Goal: Find specific page/section: Find specific page/section

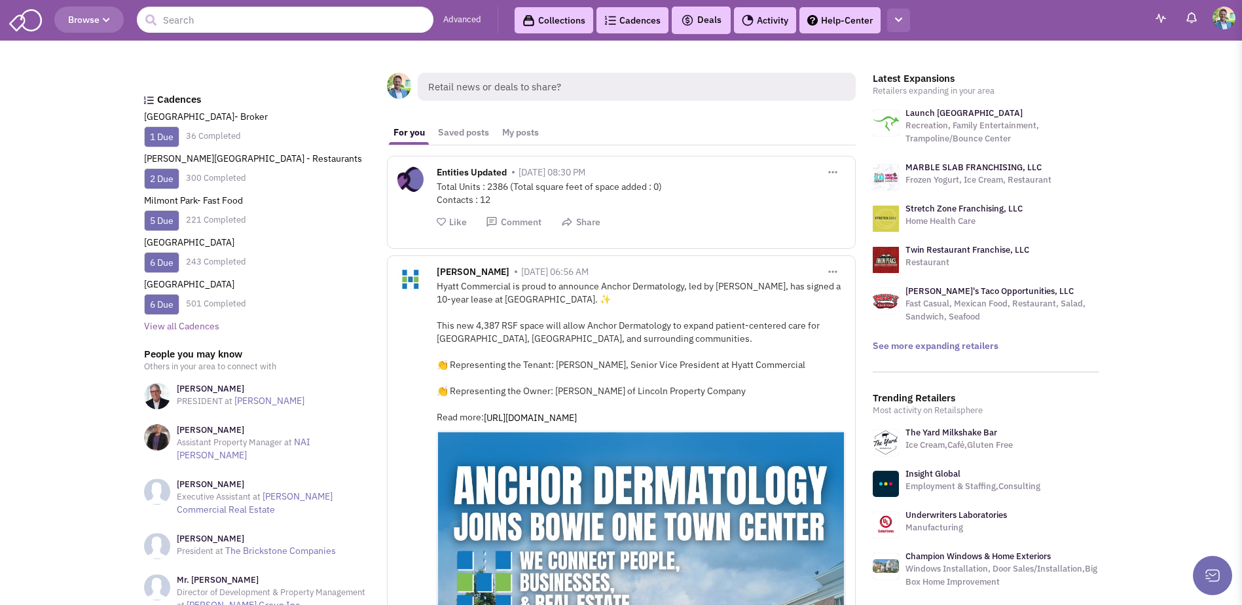
click at [905, 20] on button "button" at bounding box center [898, 21] width 23 height 24
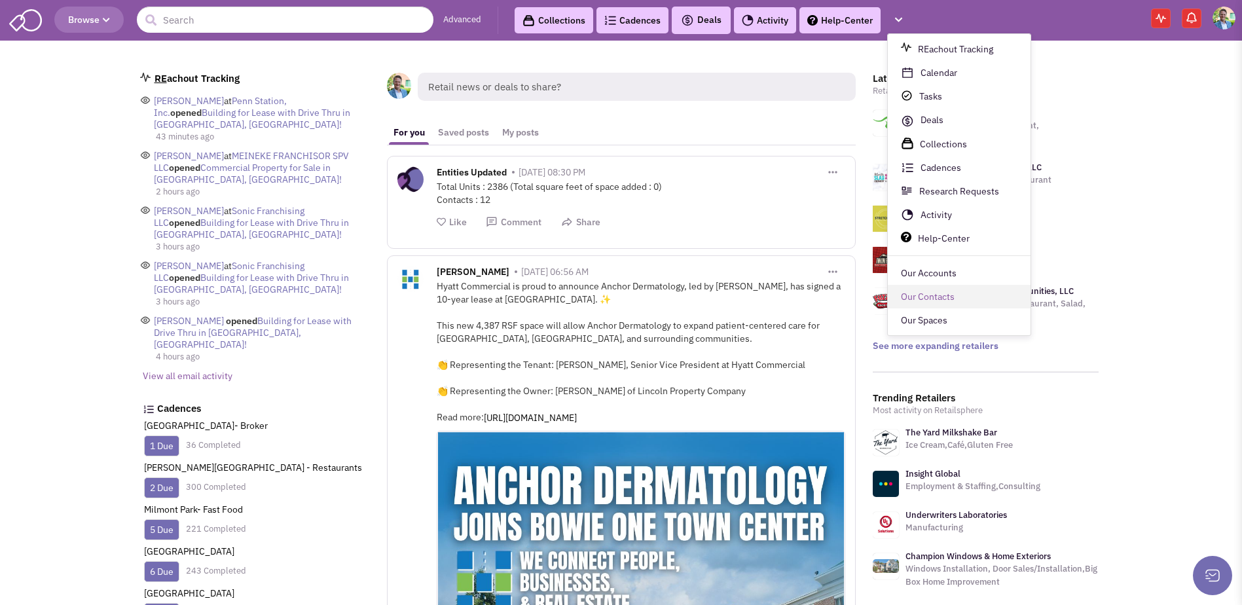
click at [922, 301] on link "Our Contacts" at bounding box center [959, 297] width 143 height 24
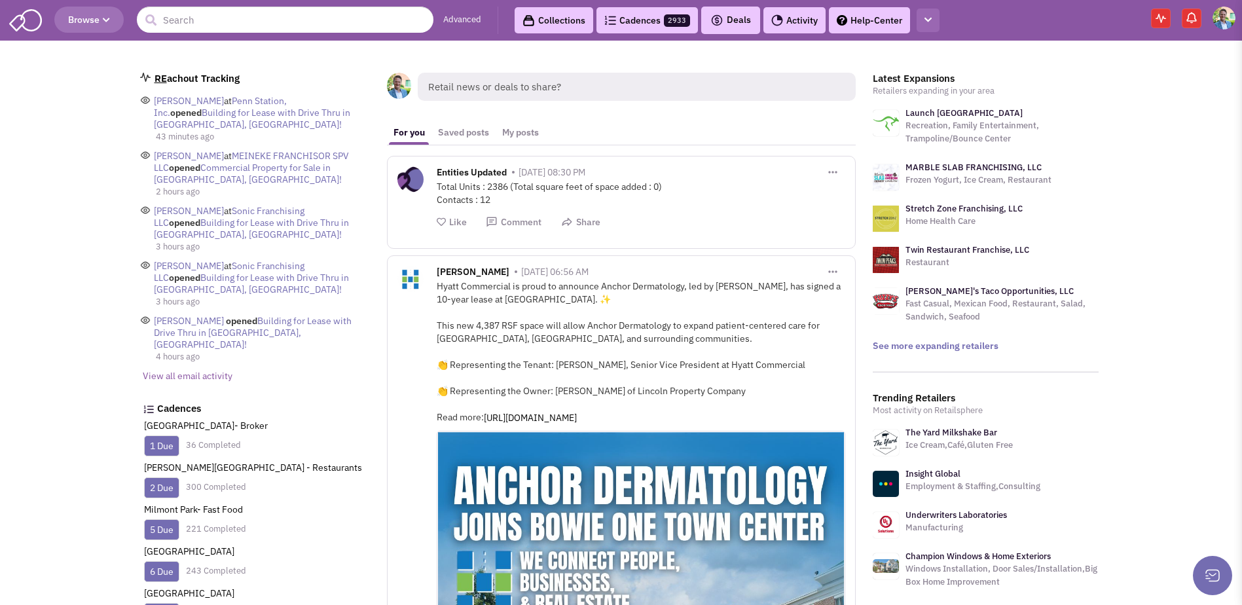
click at [928, 22] on icon "button" at bounding box center [927, 20] width 7 height 9
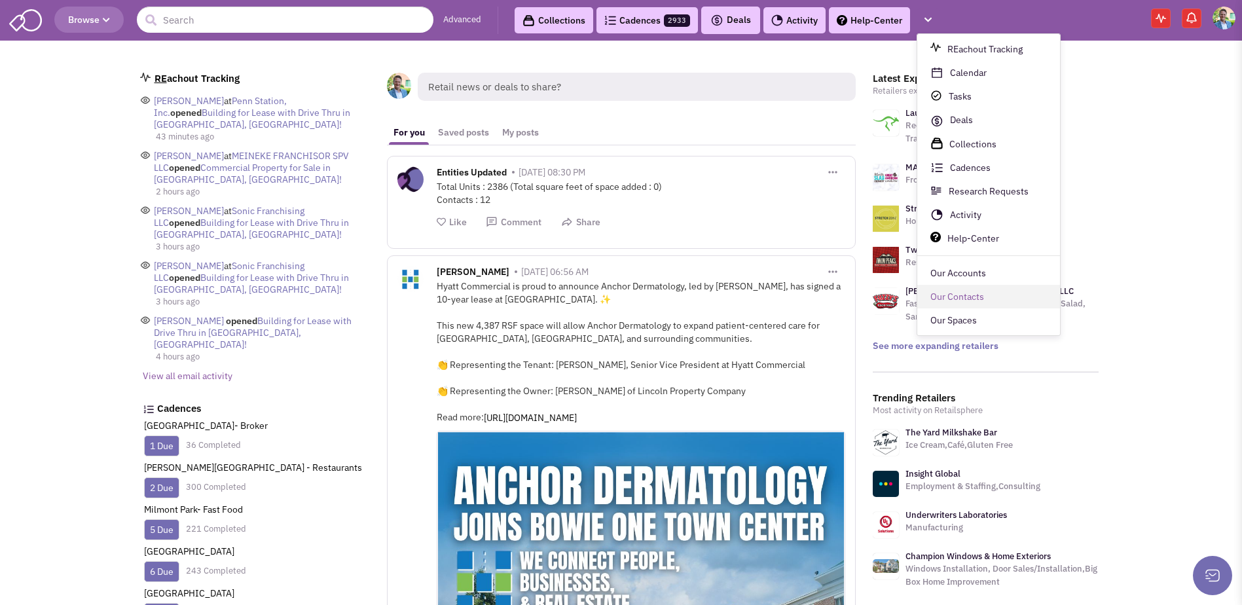
click at [946, 296] on link "Our Contacts" at bounding box center [988, 297] width 143 height 24
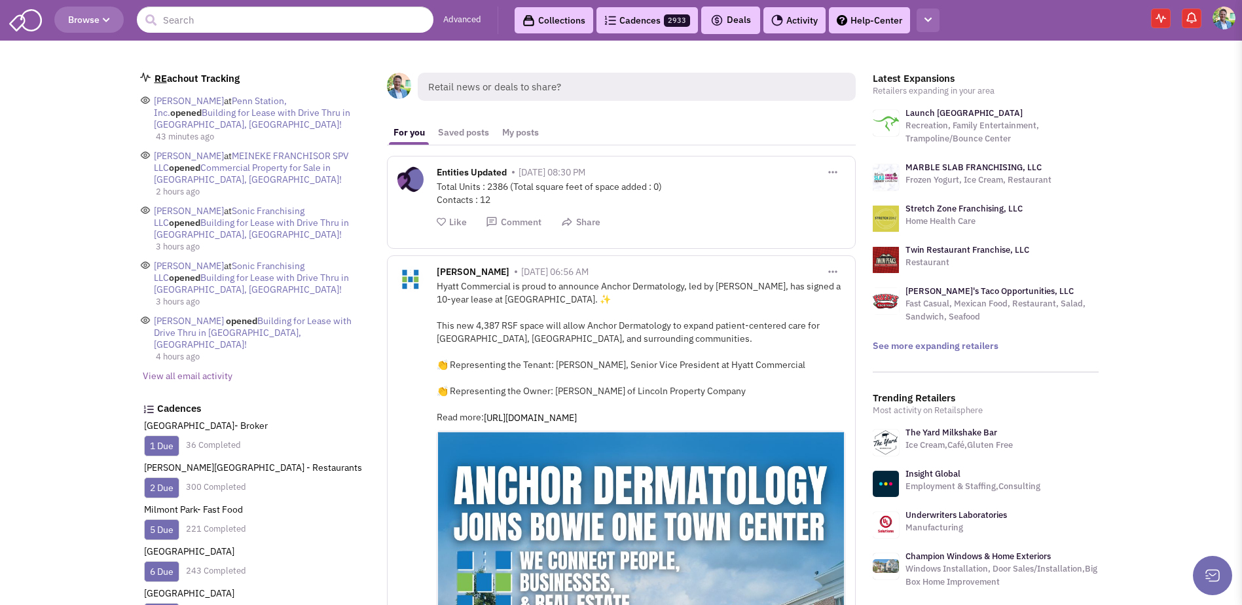
click at [931, 21] on button "button" at bounding box center [927, 21] width 23 height 24
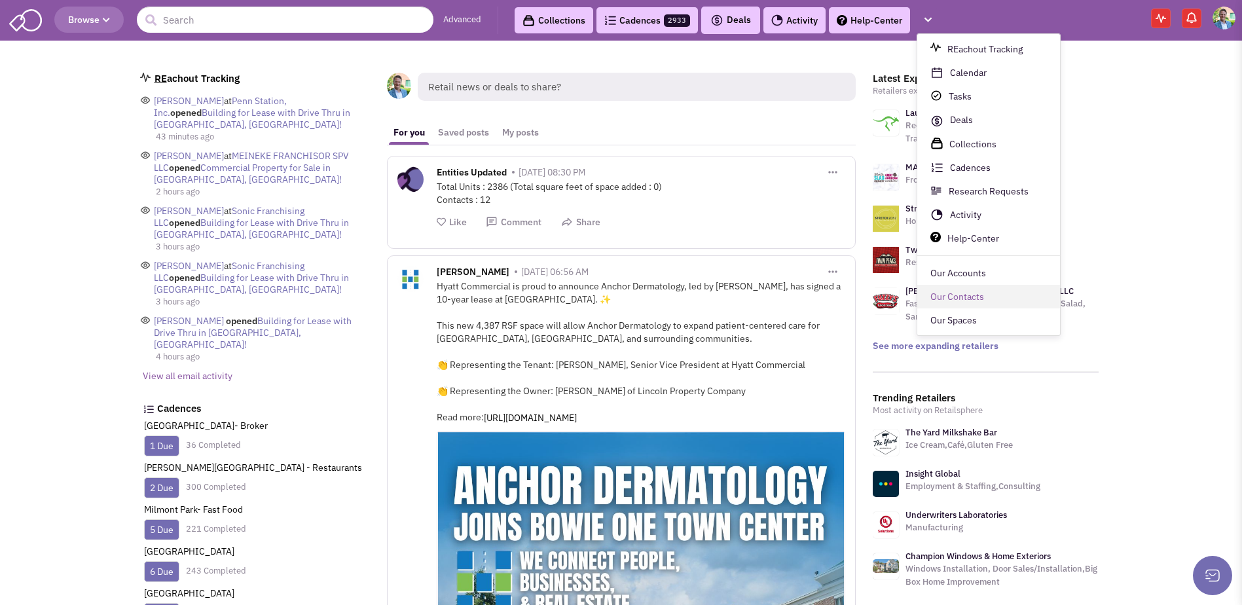
click at [932, 295] on link "Our Contacts" at bounding box center [988, 297] width 143 height 24
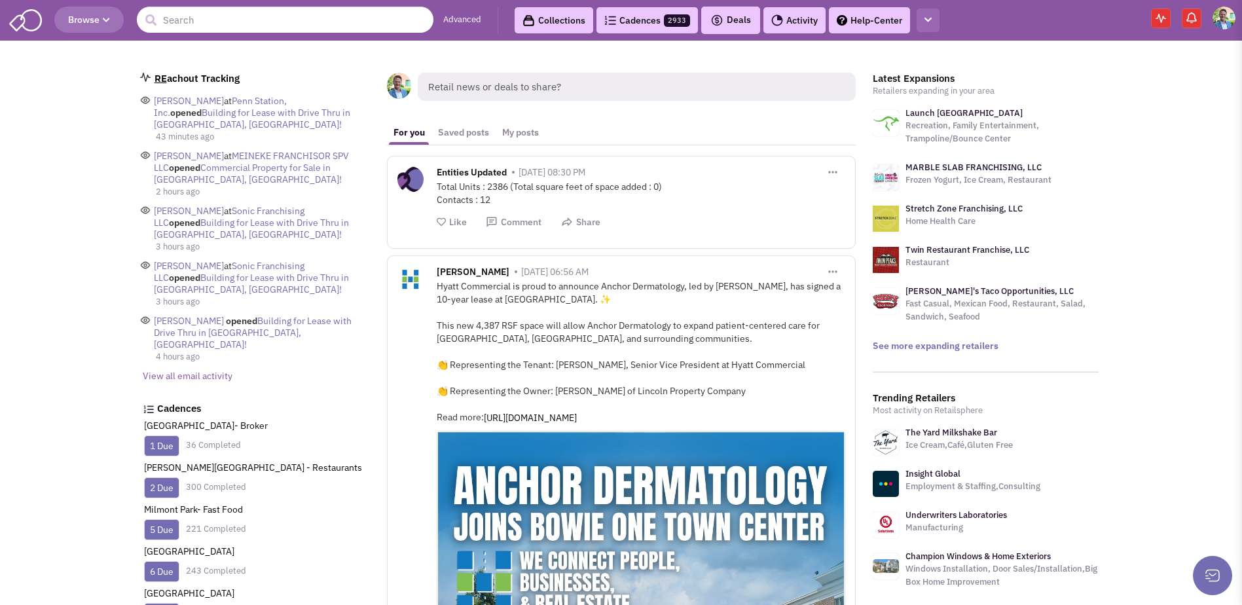
click at [924, 14] on button "button" at bounding box center [927, 21] width 23 height 24
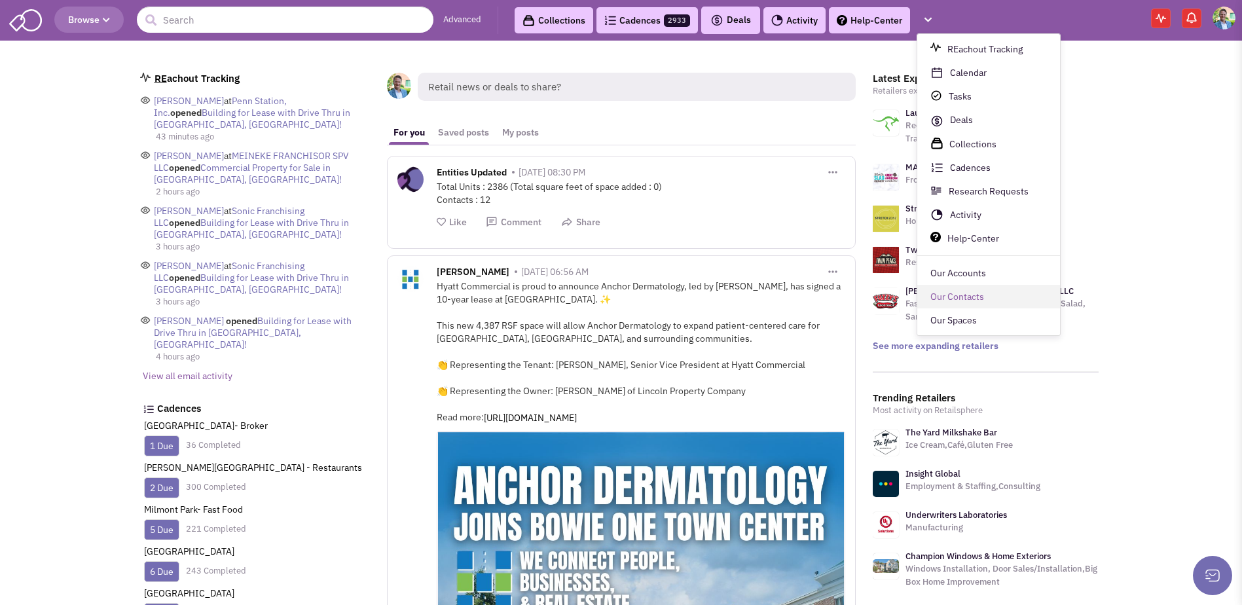
click at [931, 298] on link "Our Contacts" at bounding box center [988, 297] width 143 height 24
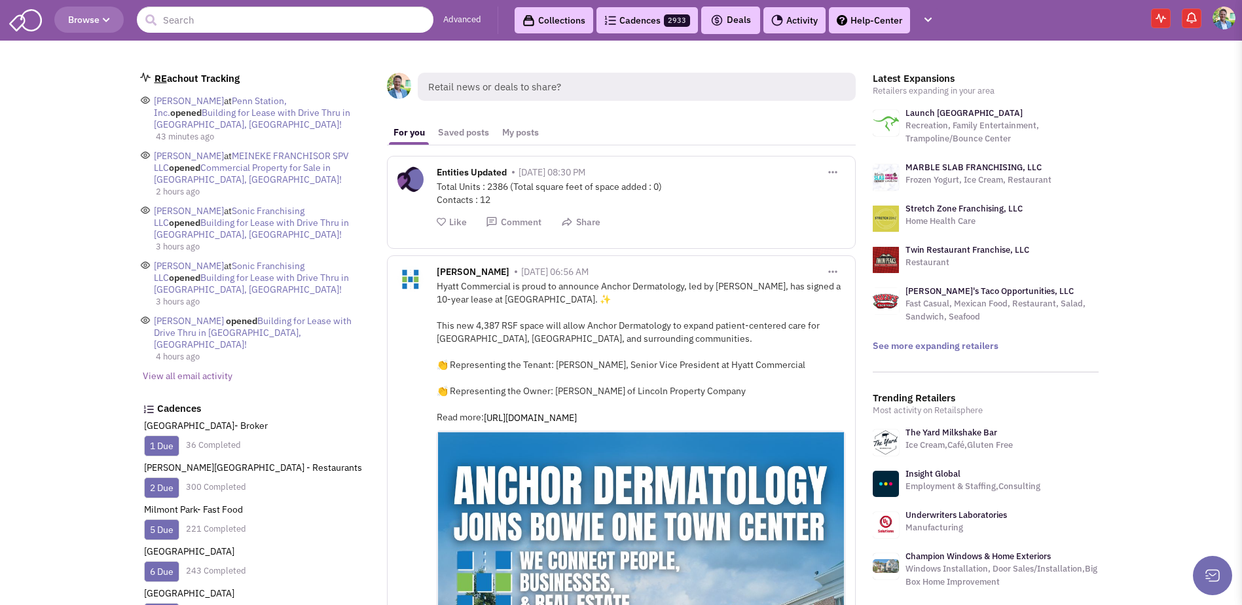
click at [1230, 14] on img at bounding box center [1223, 18] width 23 height 23
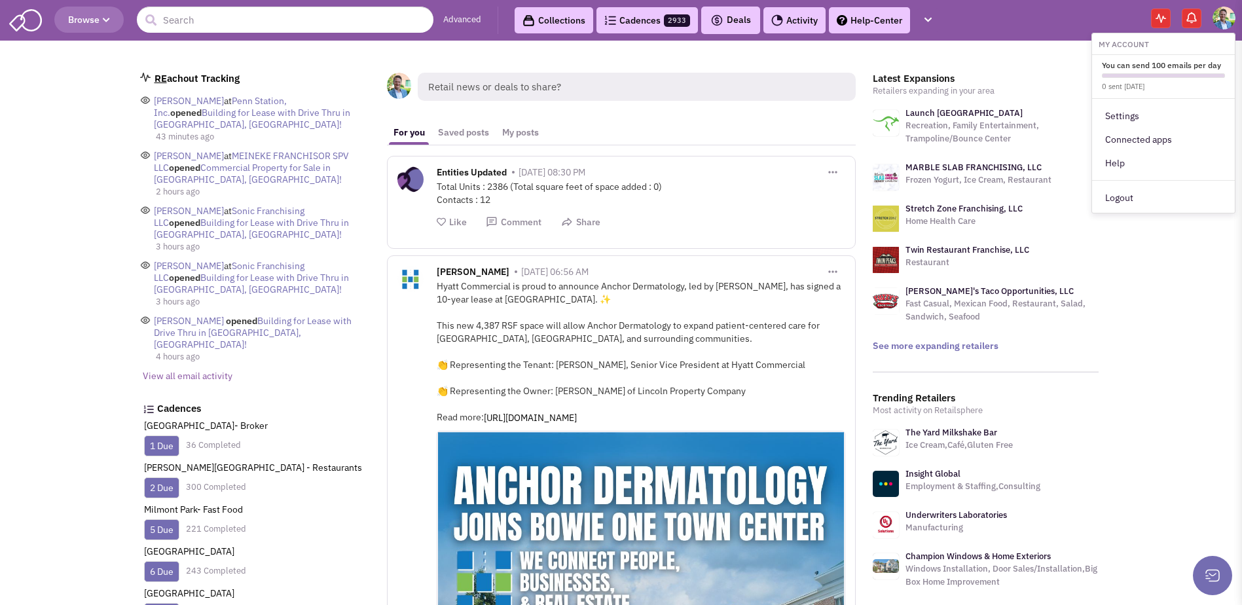
click at [1229, 14] on img at bounding box center [1223, 18] width 23 height 23
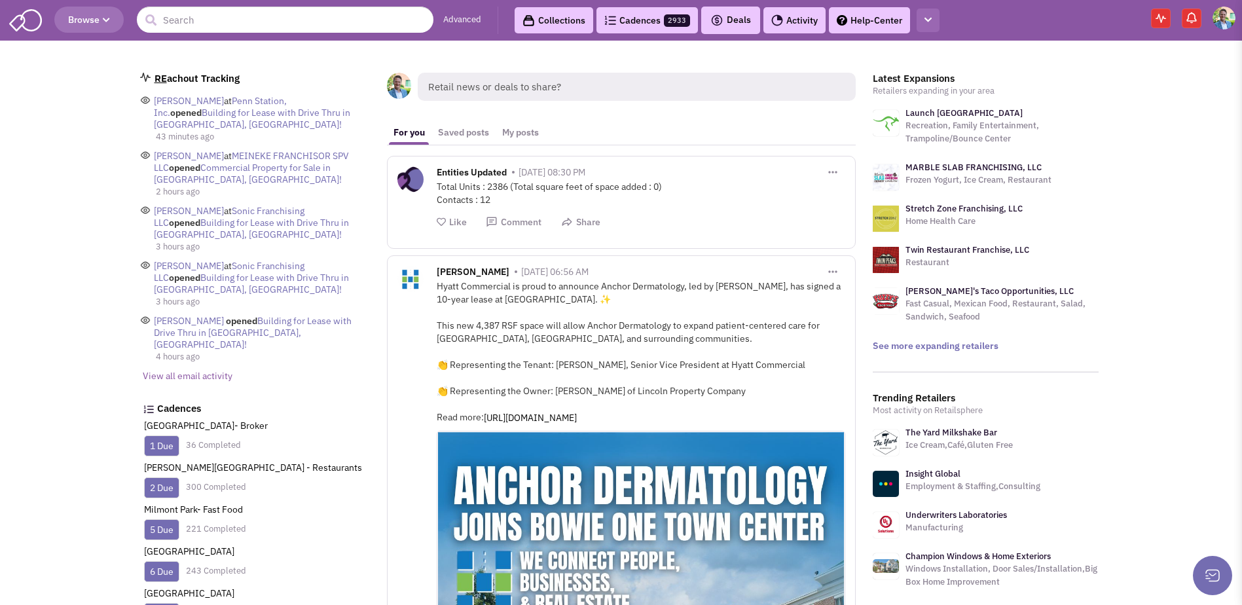
click at [930, 24] on button "button" at bounding box center [927, 21] width 23 height 24
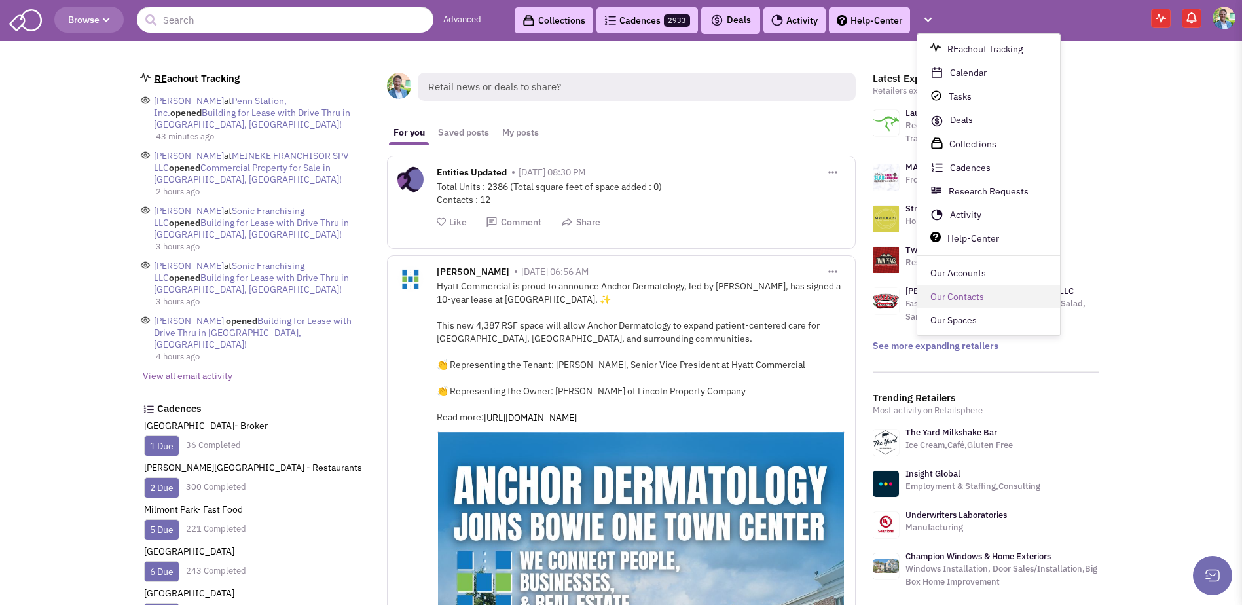
click at [968, 289] on link "Our Contacts" at bounding box center [988, 297] width 143 height 24
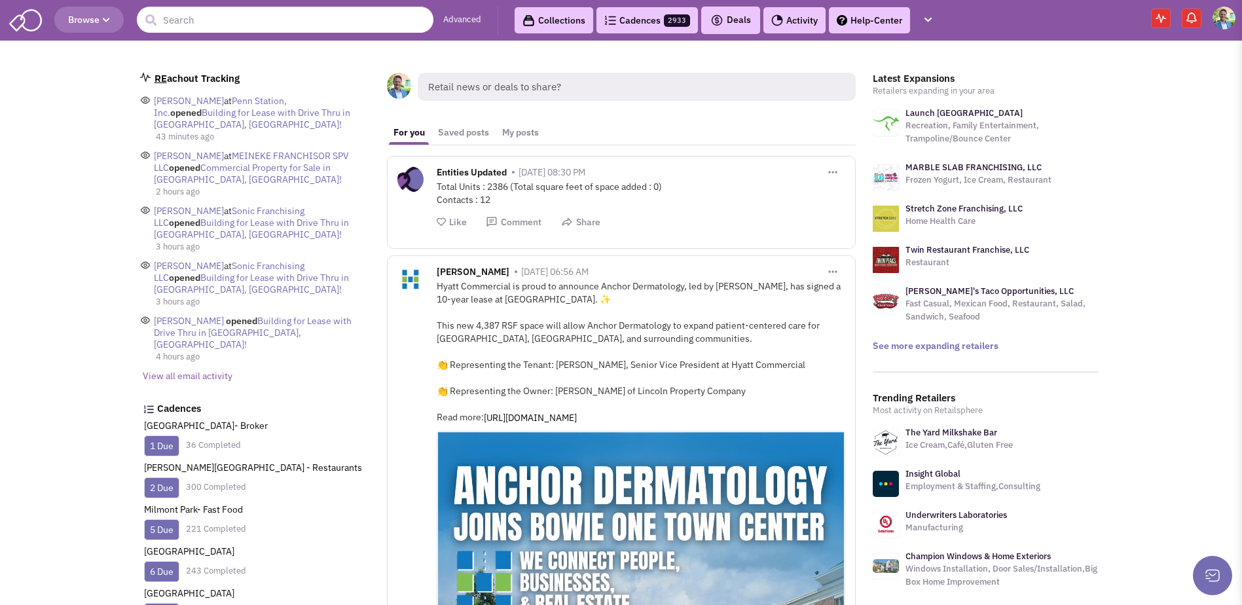
click at [968, 289] on link "[PERSON_NAME]'s Taco Opportunities, LLC" at bounding box center [989, 290] width 168 height 11
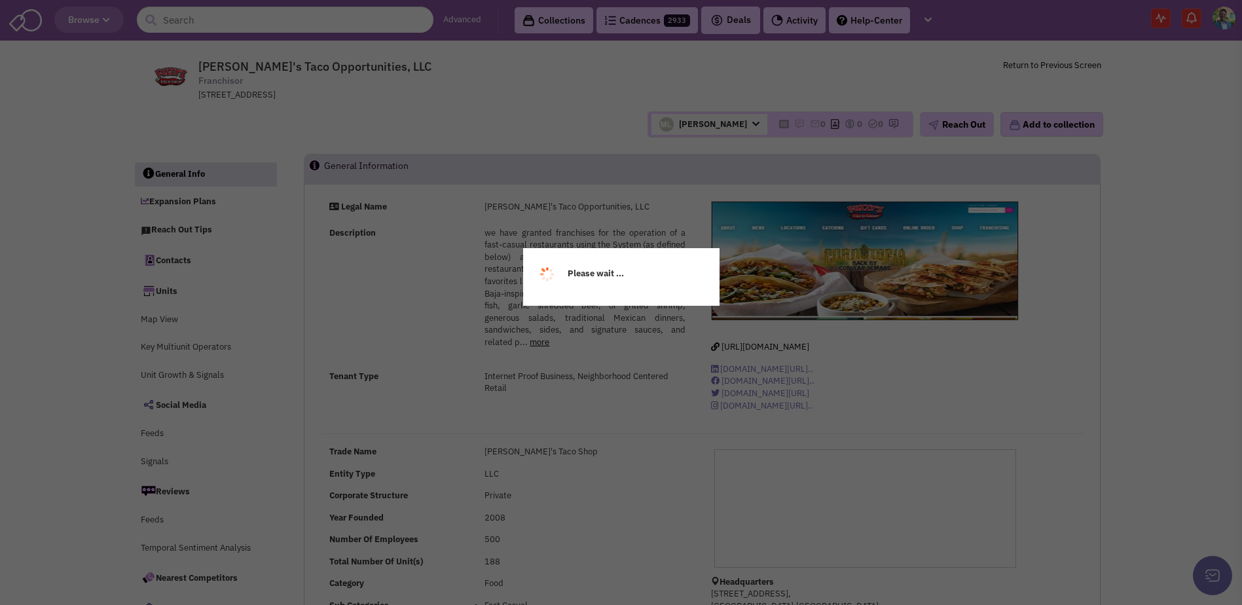
click at [930, 18] on div "Please wait ..." at bounding box center [621, 302] width 1242 height 605
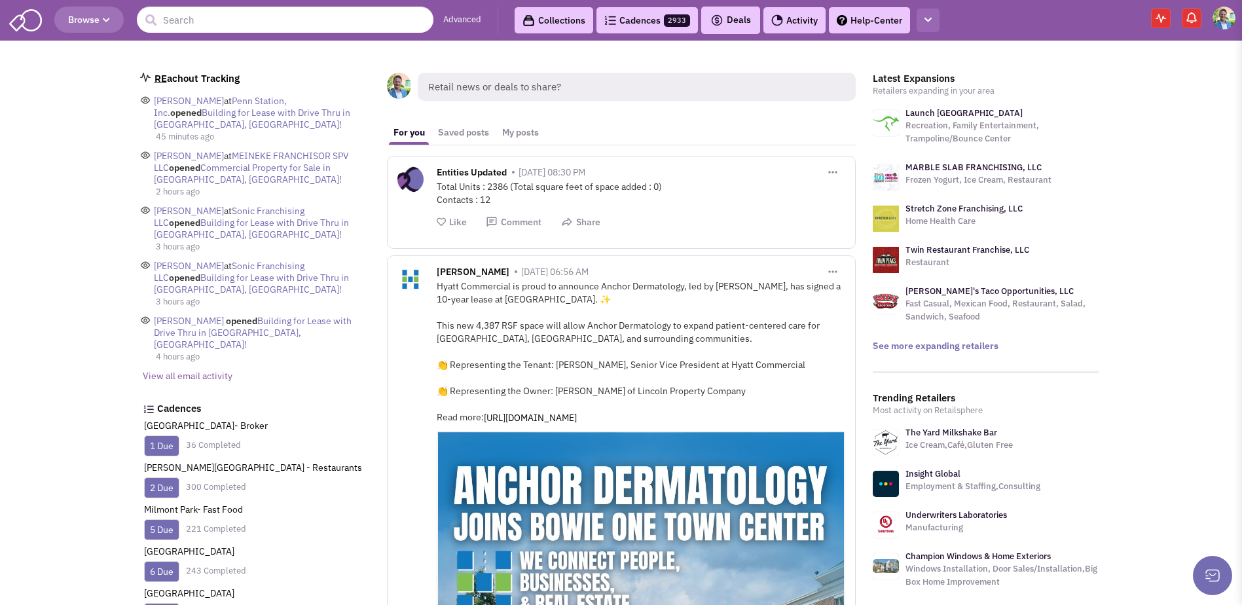
click at [930, 18] on icon "button" at bounding box center [927, 20] width 7 height 9
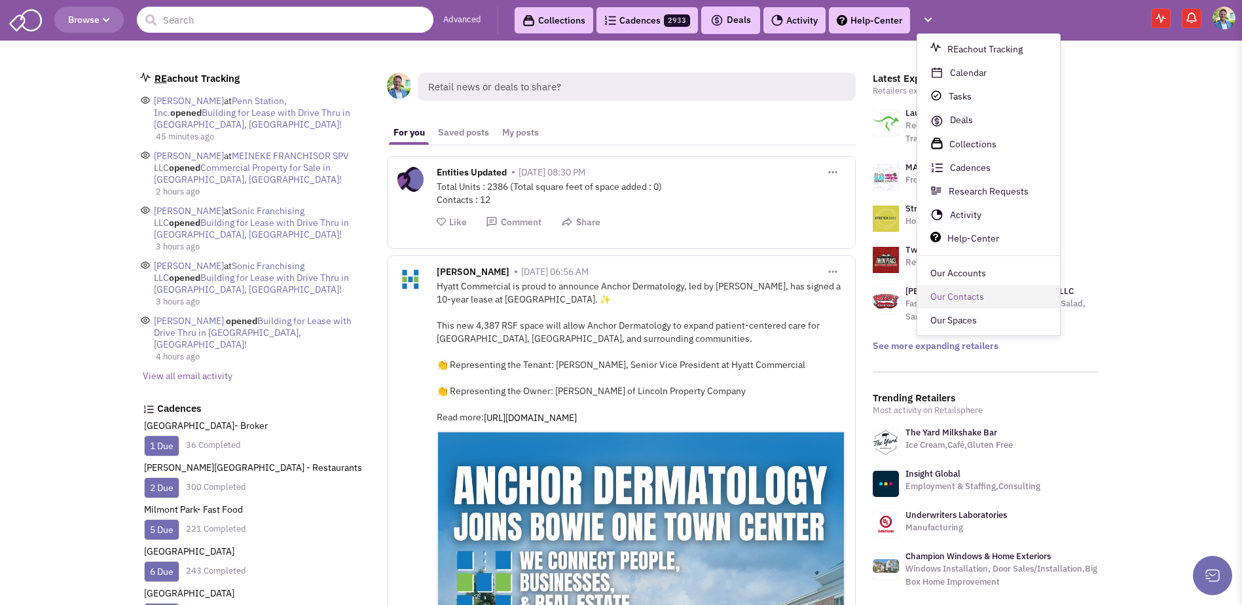
click at [945, 298] on link "Our Contacts" at bounding box center [988, 297] width 143 height 24
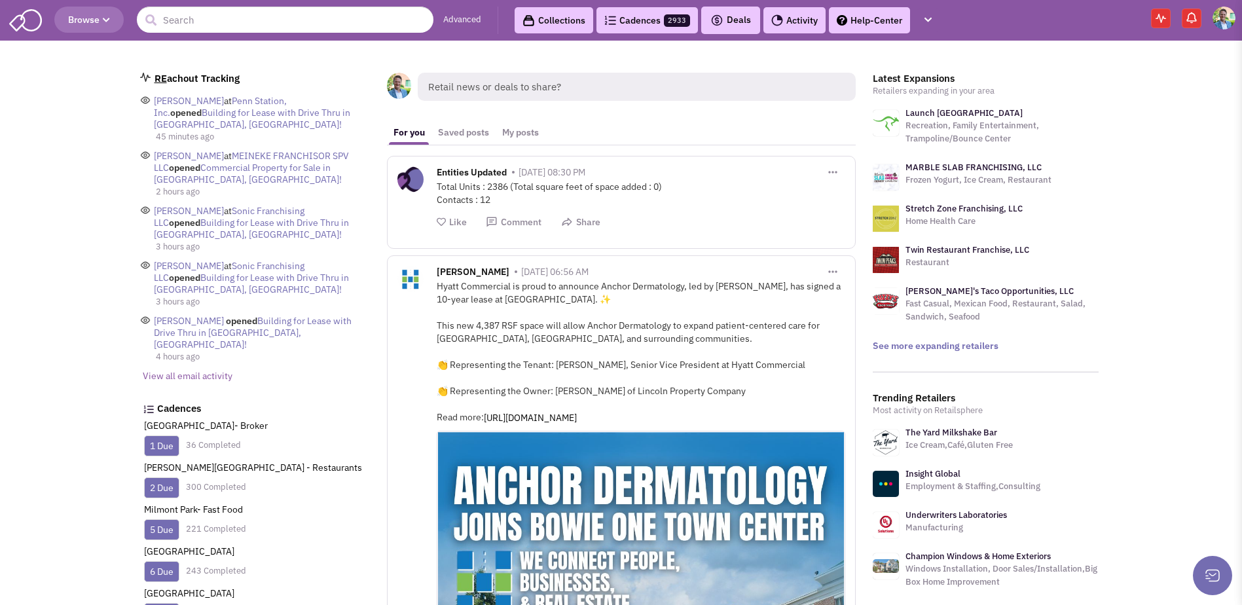
click at [1224, 24] on img at bounding box center [1223, 18] width 23 height 23
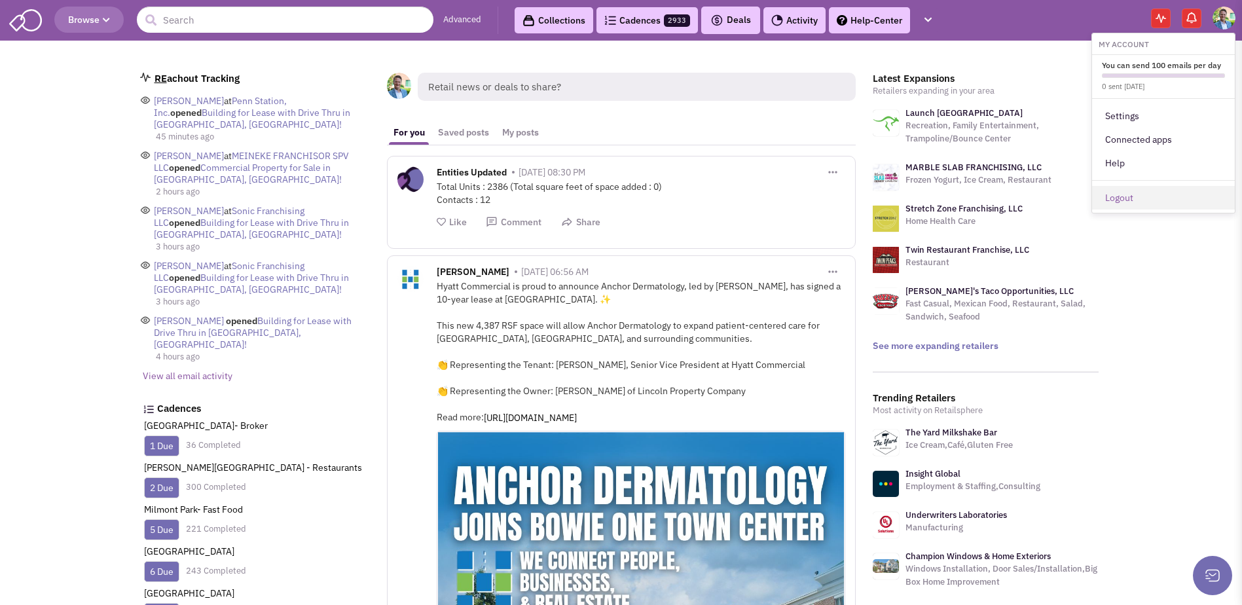
click at [1137, 196] on link "Logout" at bounding box center [1163, 198] width 143 height 24
